Goal: Information Seeking & Learning: Learn about a topic

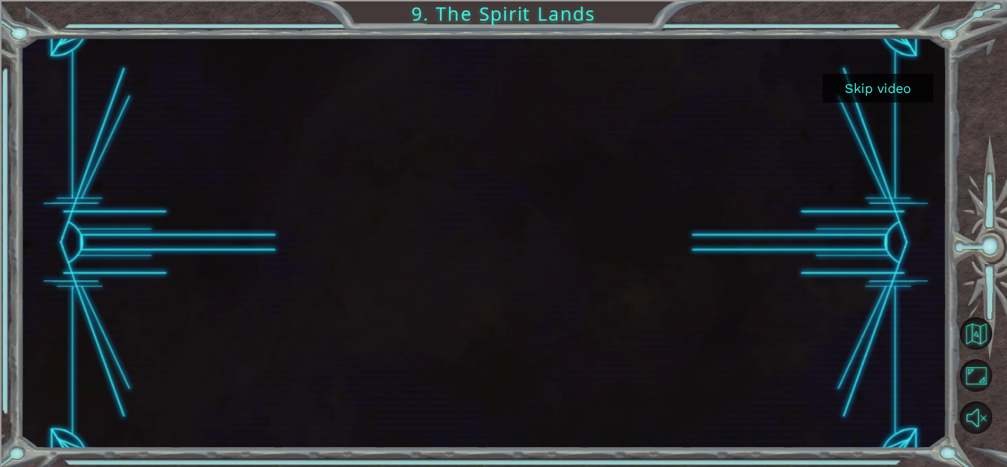
click at [869, 91] on button "Skip video" at bounding box center [878, 88] width 111 height 29
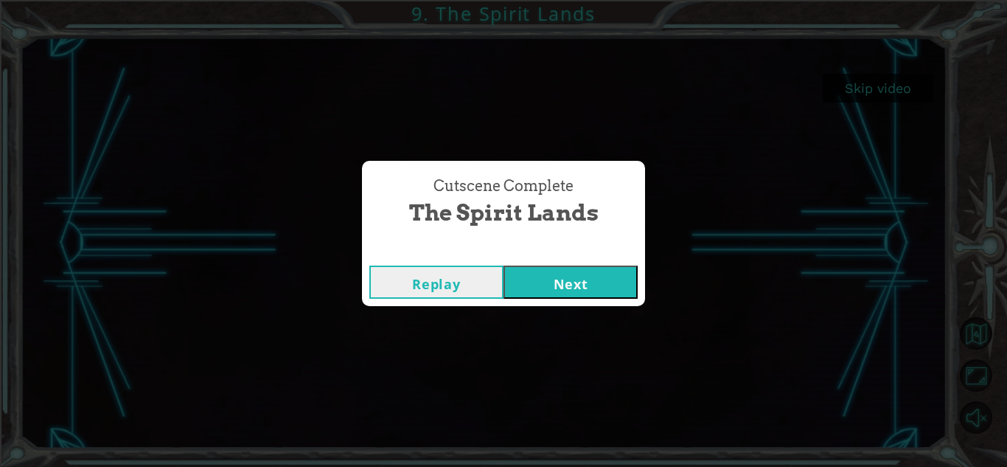
click at [564, 277] on button "Next" at bounding box center [571, 281] width 134 height 33
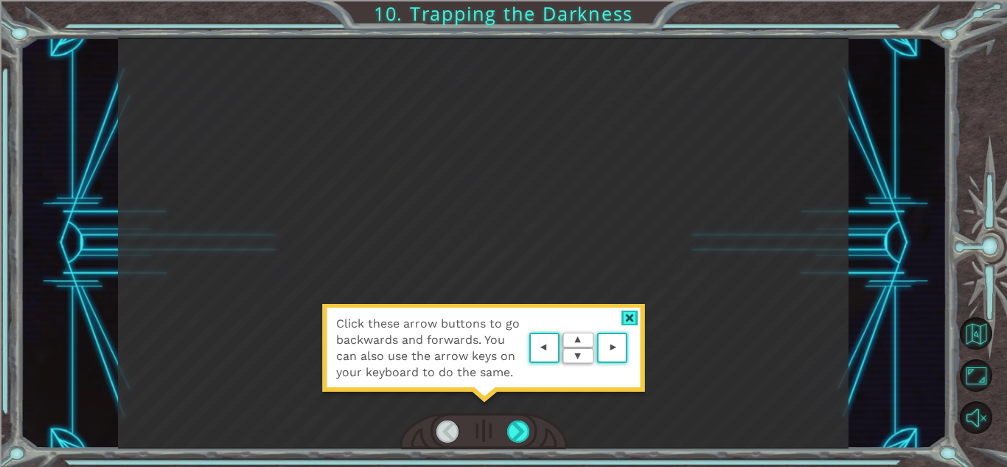
click at [630, 312] on div at bounding box center [630, 317] width 17 height 15
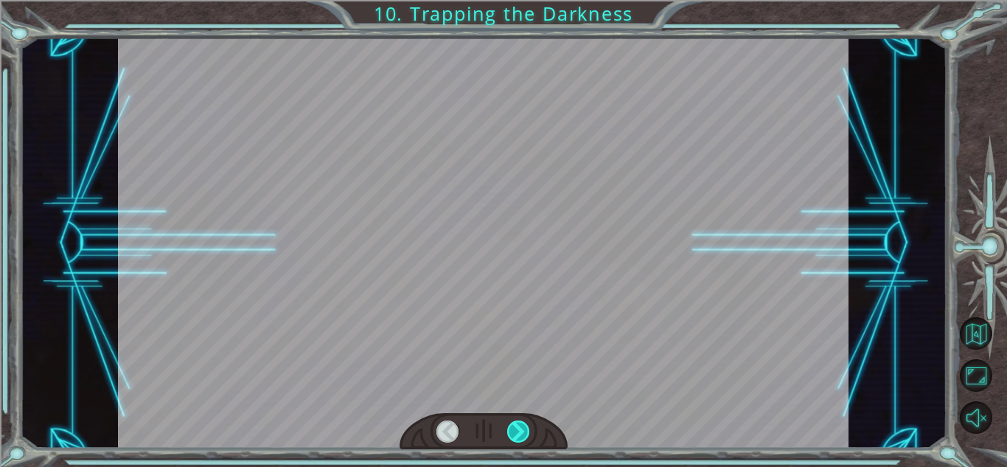
click at [522, 424] on div at bounding box center [518, 431] width 23 height 22
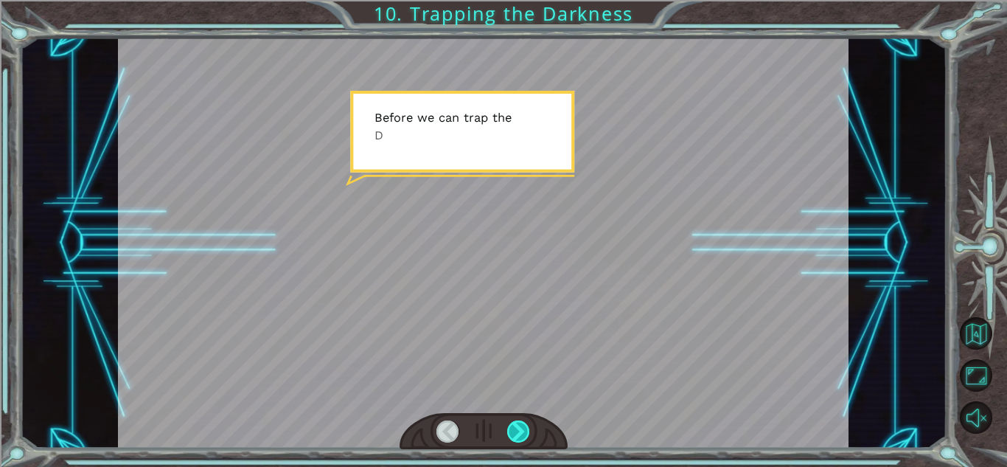
click at [522, 424] on div at bounding box center [518, 431] width 23 height 22
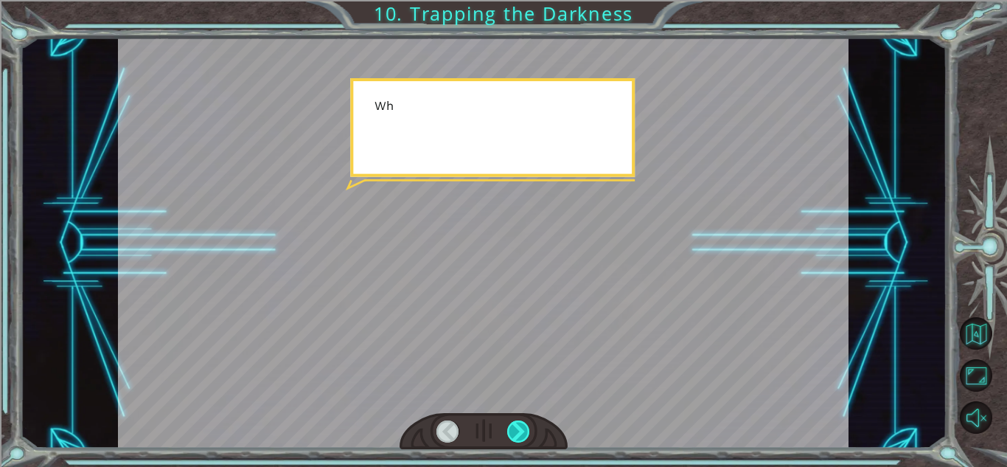
click at [522, 424] on div at bounding box center [518, 431] width 23 height 22
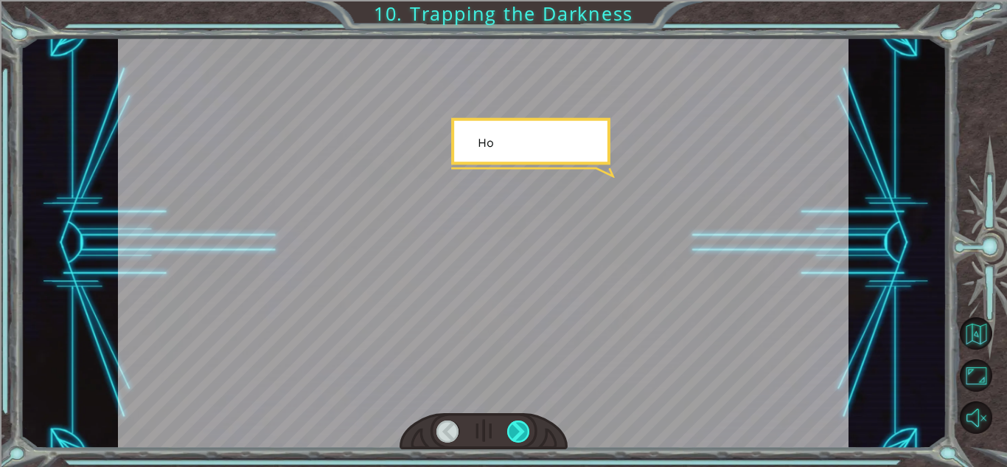
click at [522, 424] on div at bounding box center [518, 431] width 23 height 22
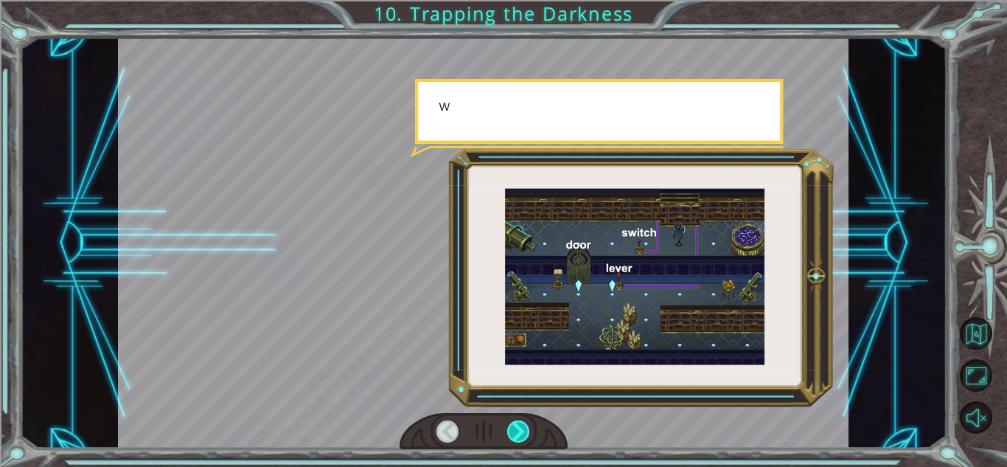
click at [522, 424] on div at bounding box center [518, 431] width 23 height 22
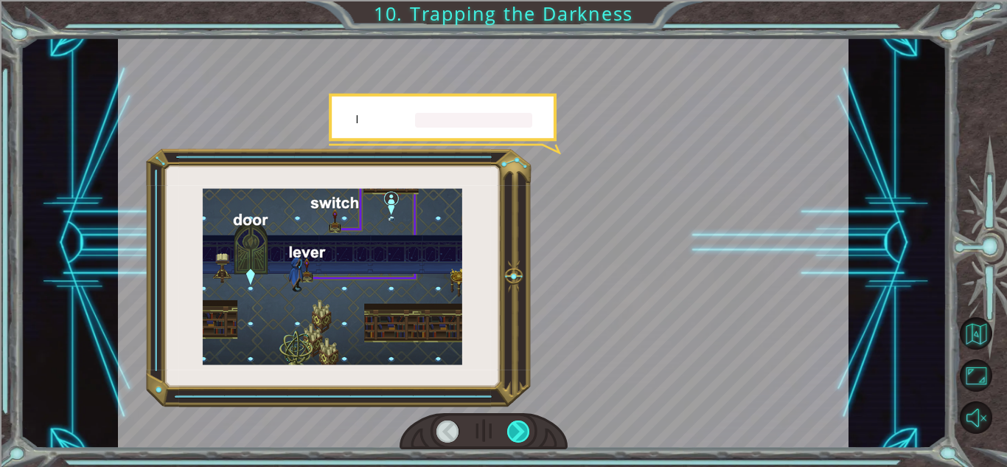
click at [522, 424] on div at bounding box center [518, 431] width 23 height 22
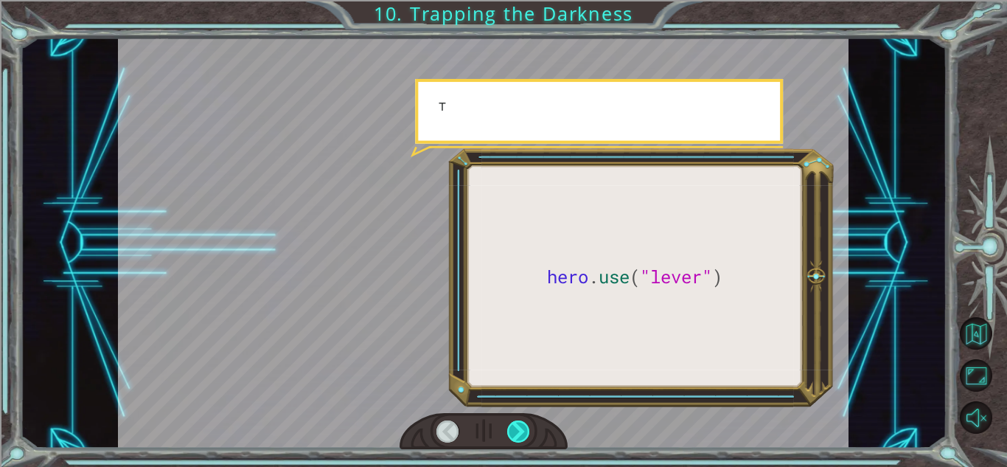
click at [522, 424] on div at bounding box center [518, 431] width 23 height 22
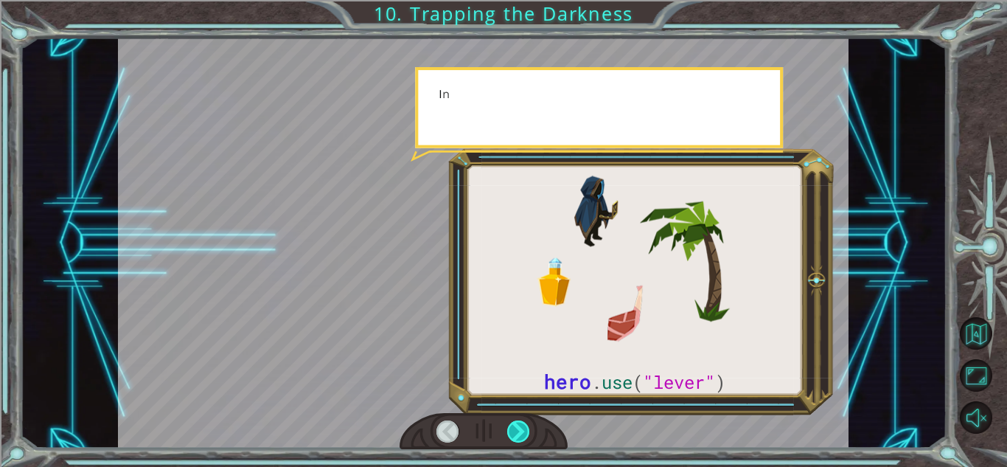
click at [522, 424] on div at bounding box center [518, 431] width 23 height 22
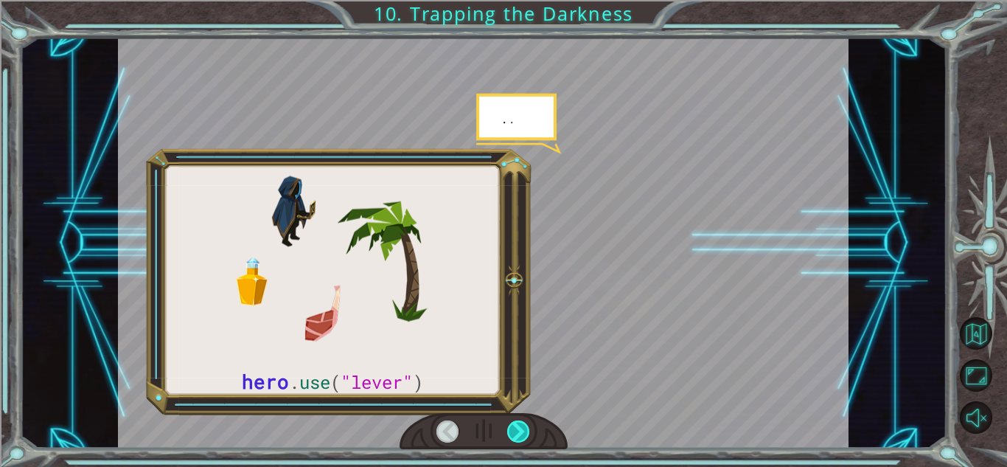
click at [522, 424] on div at bounding box center [518, 431] width 23 height 22
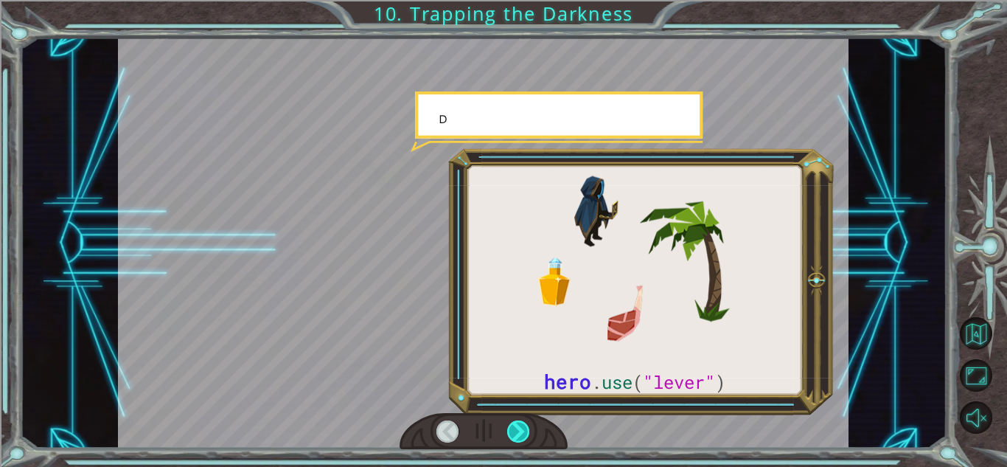
click at [522, 424] on div at bounding box center [518, 431] width 23 height 22
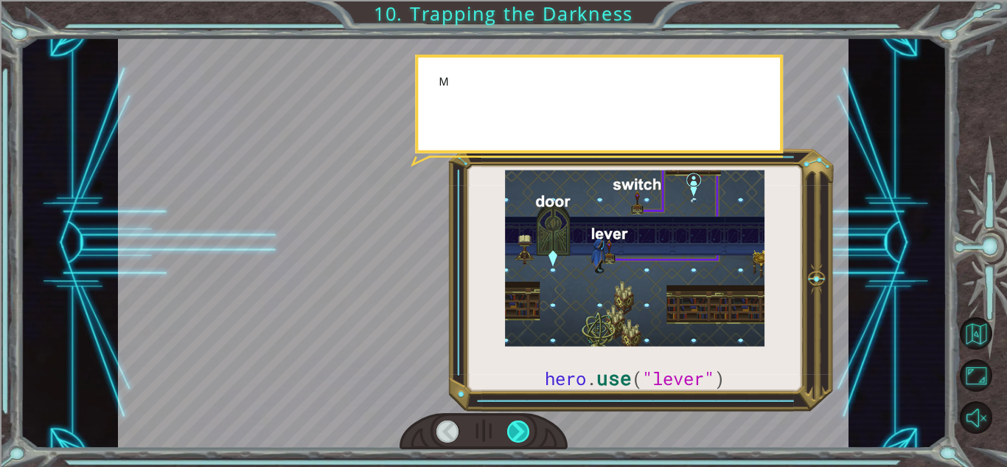
click at [522, 424] on div at bounding box center [518, 431] width 23 height 22
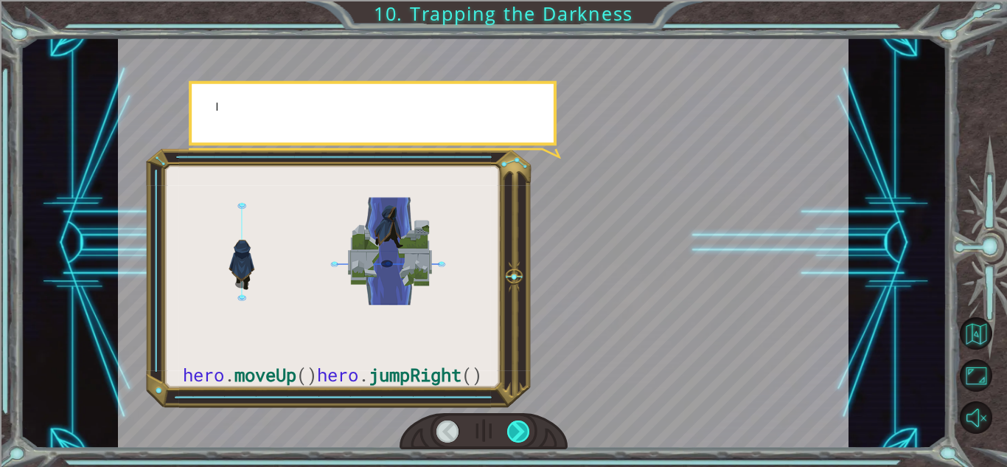
click at [522, 424] on div at bounding box center [518, 431] width 23 height 22
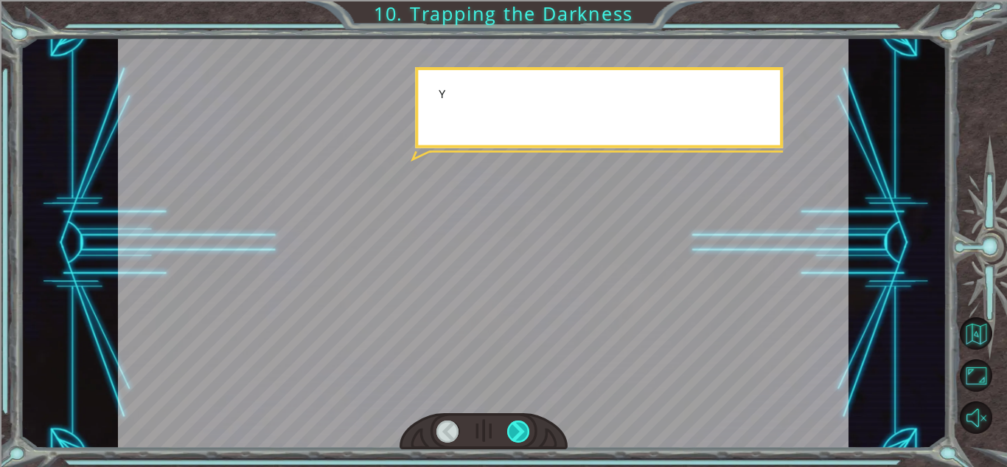
click at [522, 424] on div at bounding box center [518, 431] width 23 height 22
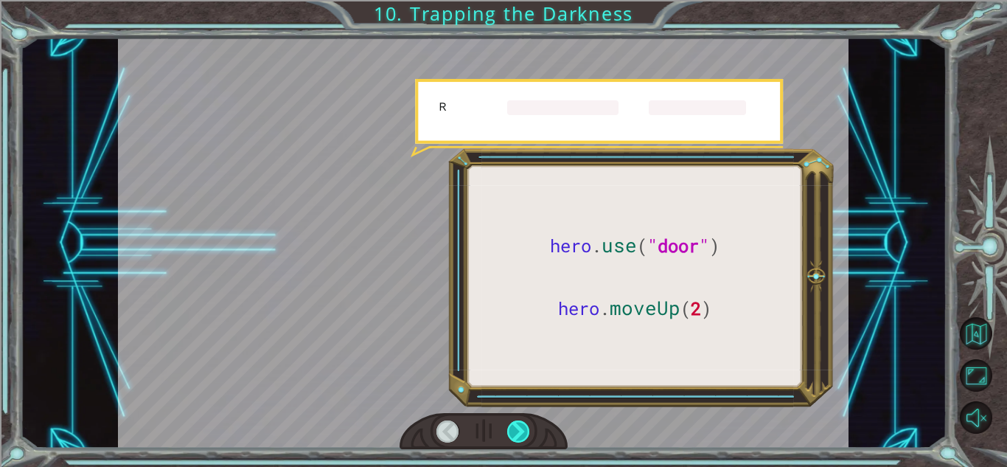
click at [522, 424] on div at bounding box center [518, 431] width 23 height 22
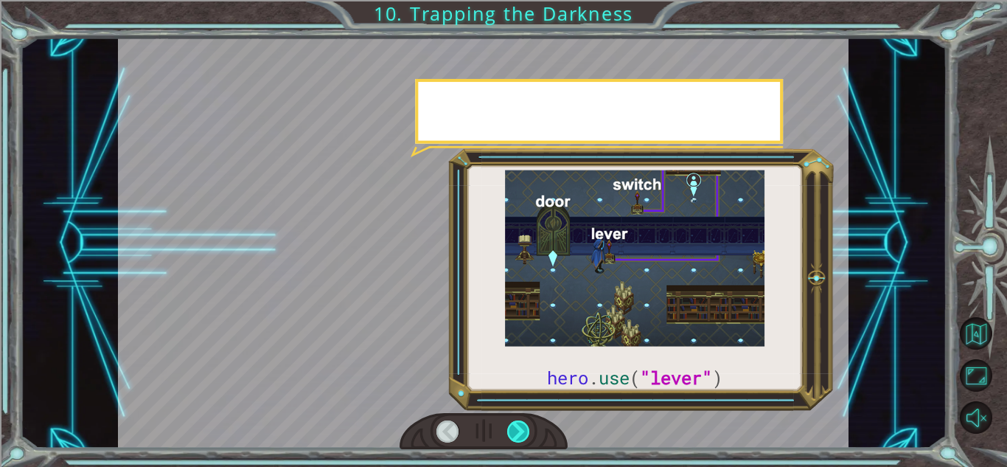
click at [522, 424] on div at bounding box center [518, 431] width 23 height 22
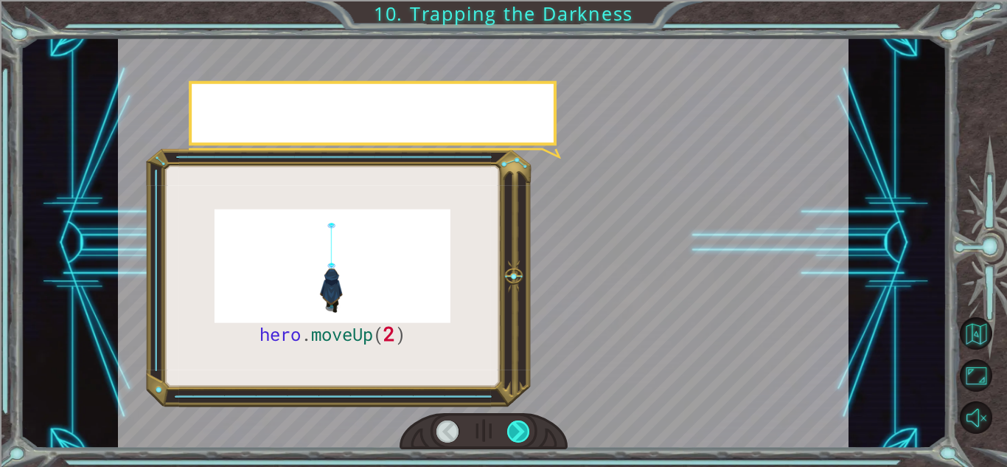
click at [522, 424] on div at bounding box center [518, 431] width 23 height 22
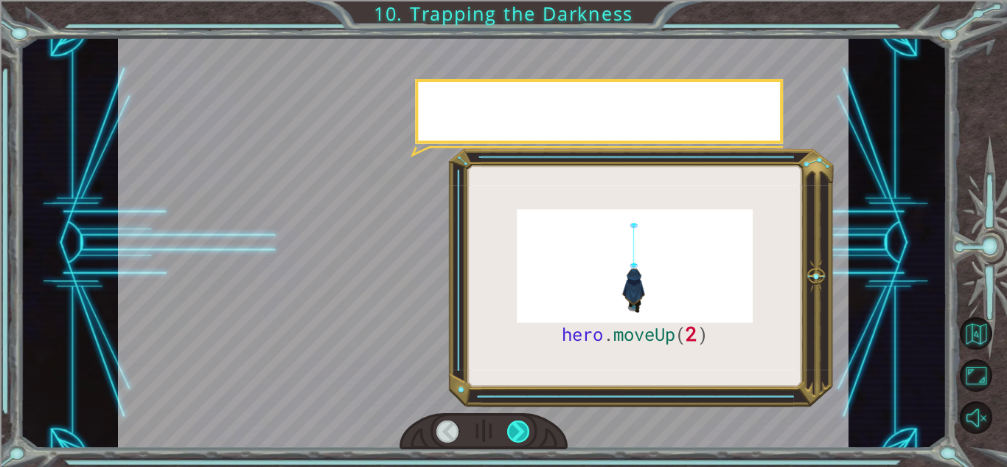
click at [522, 424] on div at bounding box center [518, 431] width 23 height 22
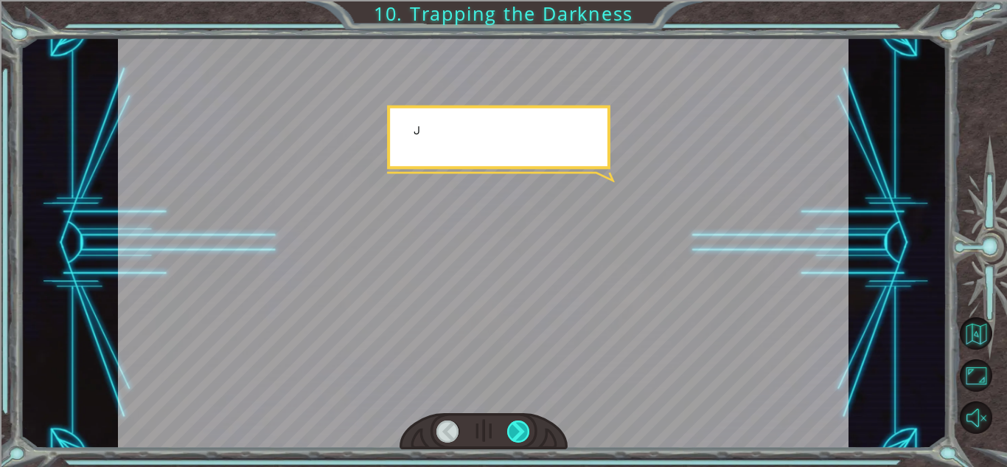
click at [522, 424] on div at bounding box center [518, 431] width 23 height 22
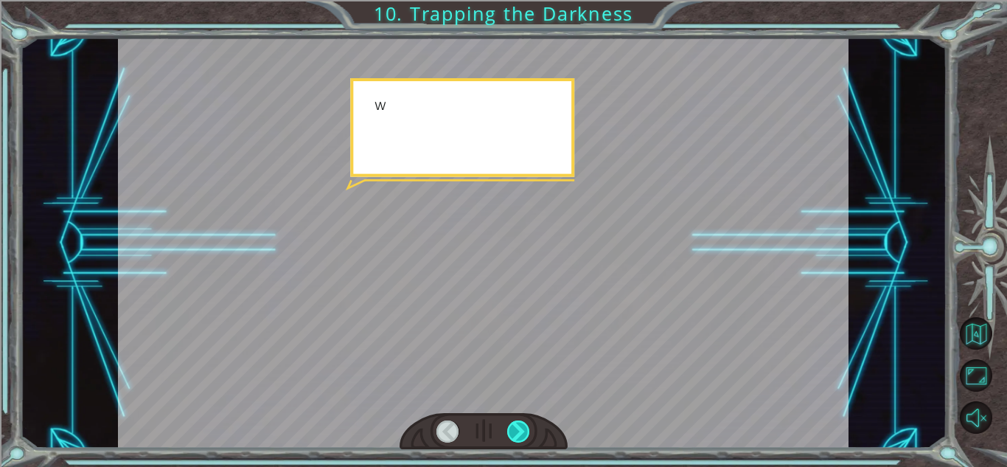
click at [522, 424] on div at bounding box center [518, 431] width 23 height 22
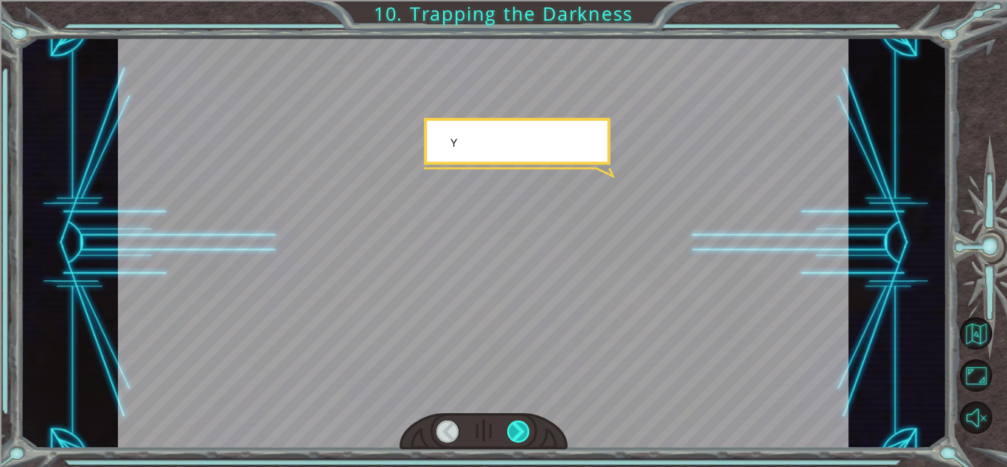
click at [522, 424] on div at bounding box center [518, 431] width 23 height 22
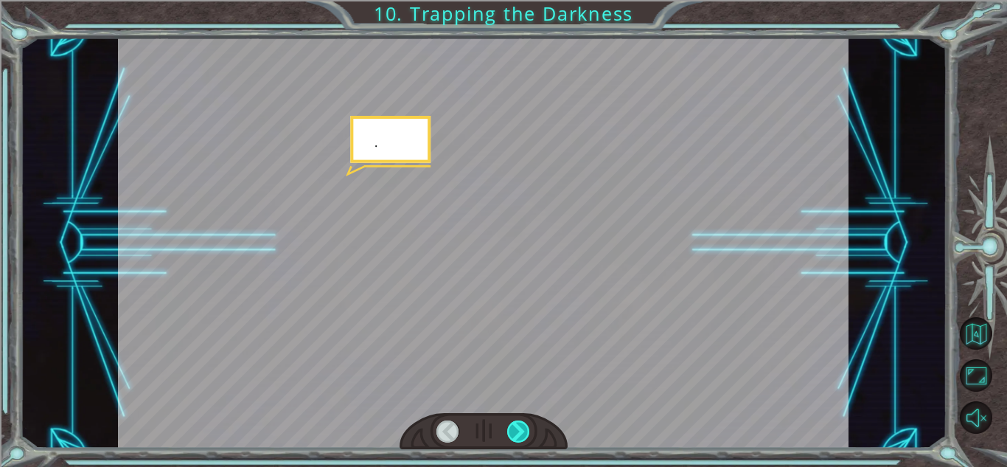
click at [522, 424] on div at bounding box center [518, 431] width 23 height 22
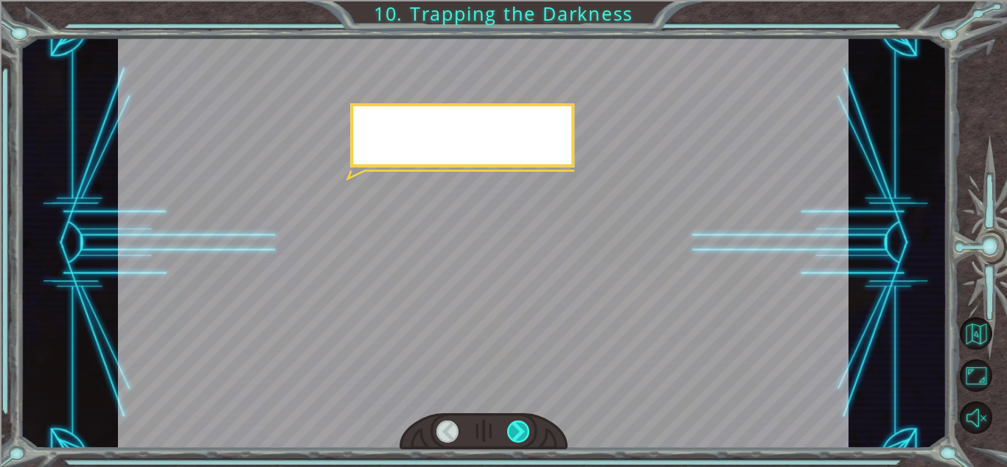
click at [522, 424] on div at bounding box center [518, 431] width 23 height 22
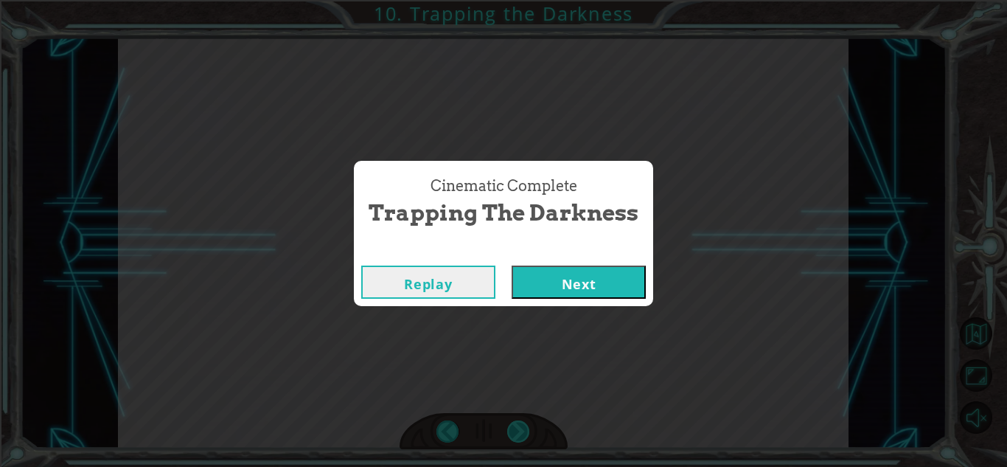
click at [522, 424] on div "Cinematic Complete Trapping the Darkness Replay Next" at bounding box center [503, 233] width 1007 height 467
click at [607, 279] on button "Next" at bounding box center [579, 281] width 134 height 33
